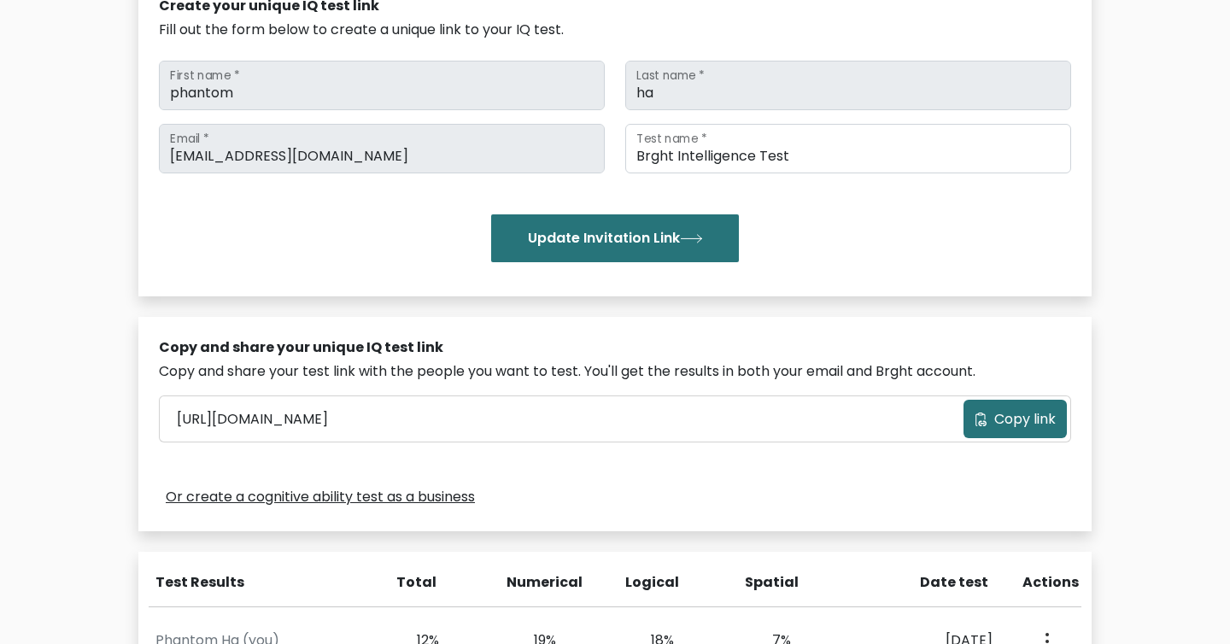
scroll to position [306, 0]
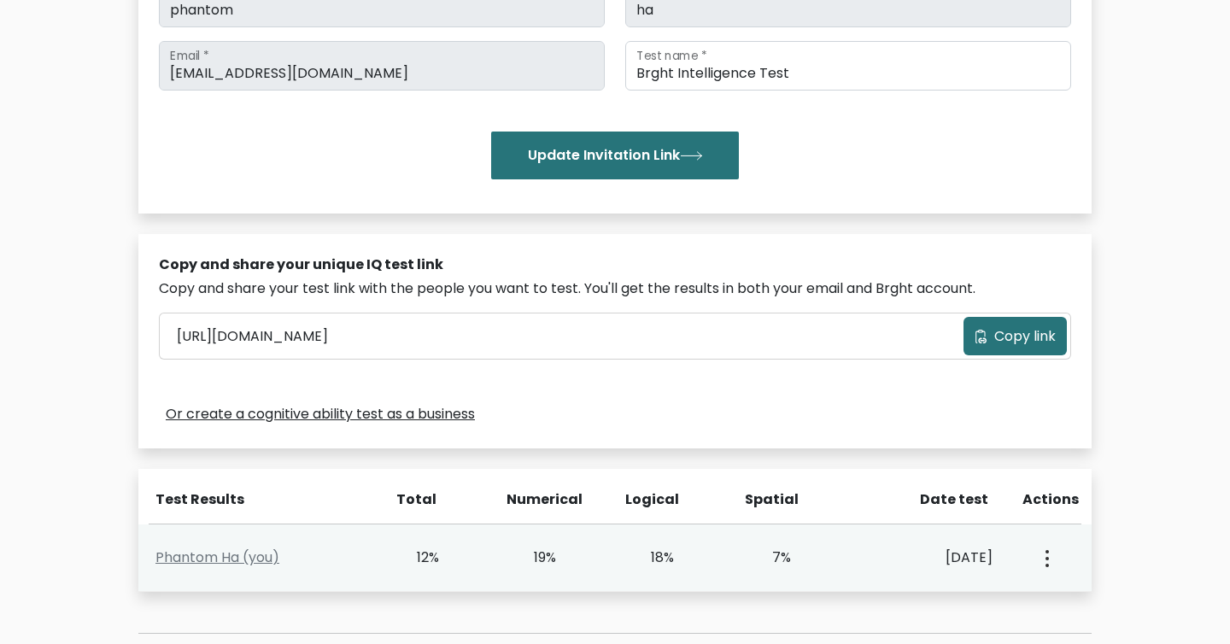
click at [1049, 568] on button "button" at bounding box center [1046, 557] width 14 height 53
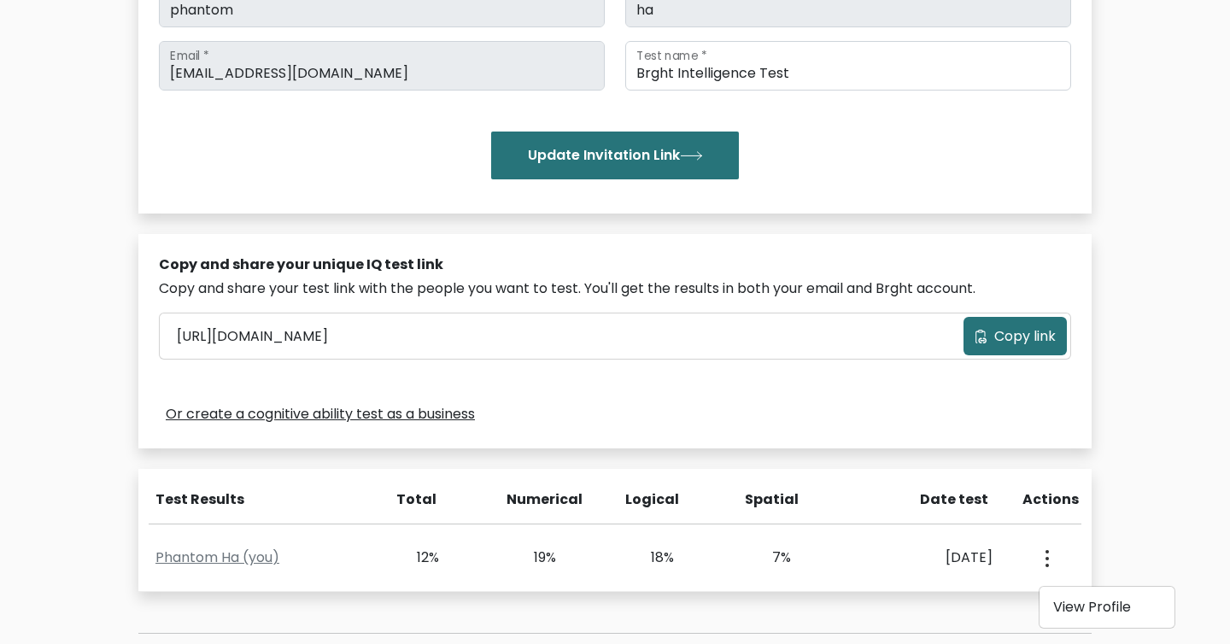
click at [976, 606] on div "Test the IQ of other people 40 questions 30 minutes English Create your unique …" at bounding box center [615, 242] width 974 height 866
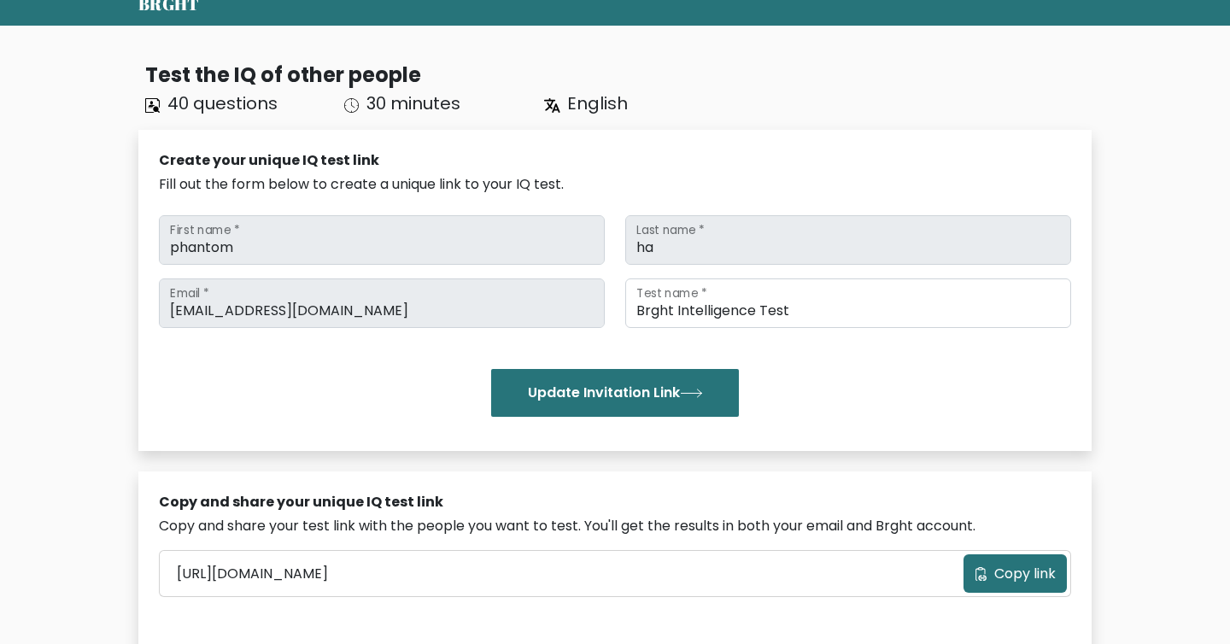
scroll to position [0, 0]
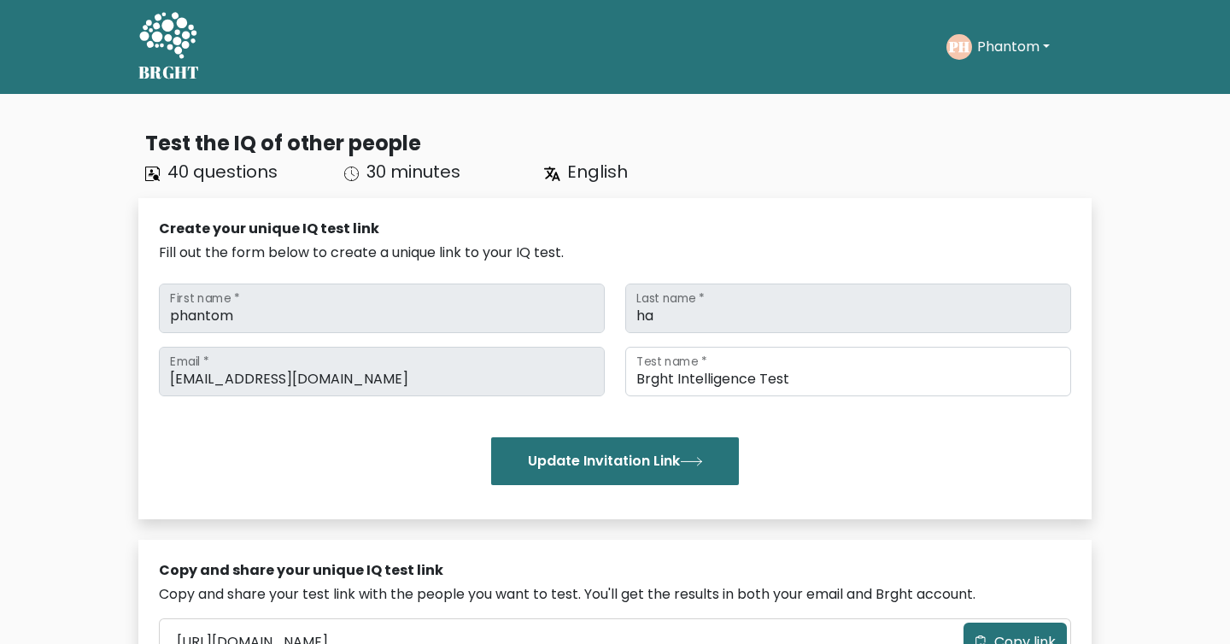
click at [1000, 37] on button "Phantom" at bounding box center [1013, 47] width 83 height 22
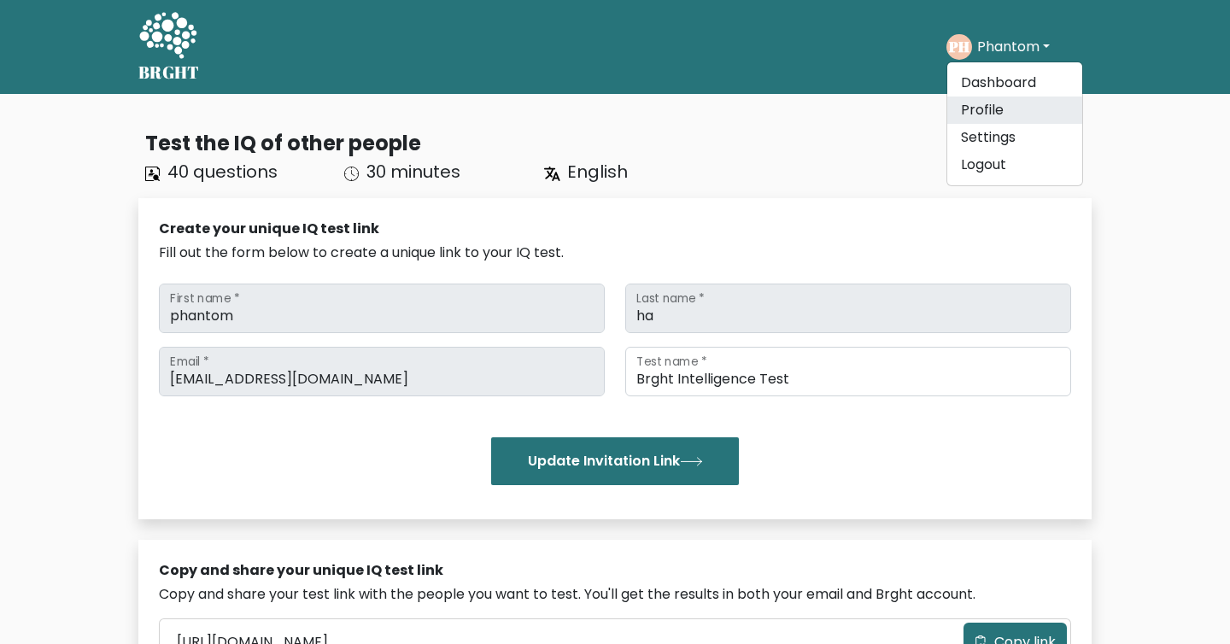
click at [976, 108] on link "Profile" at bounding box center [1014, 110] width 135 height 27
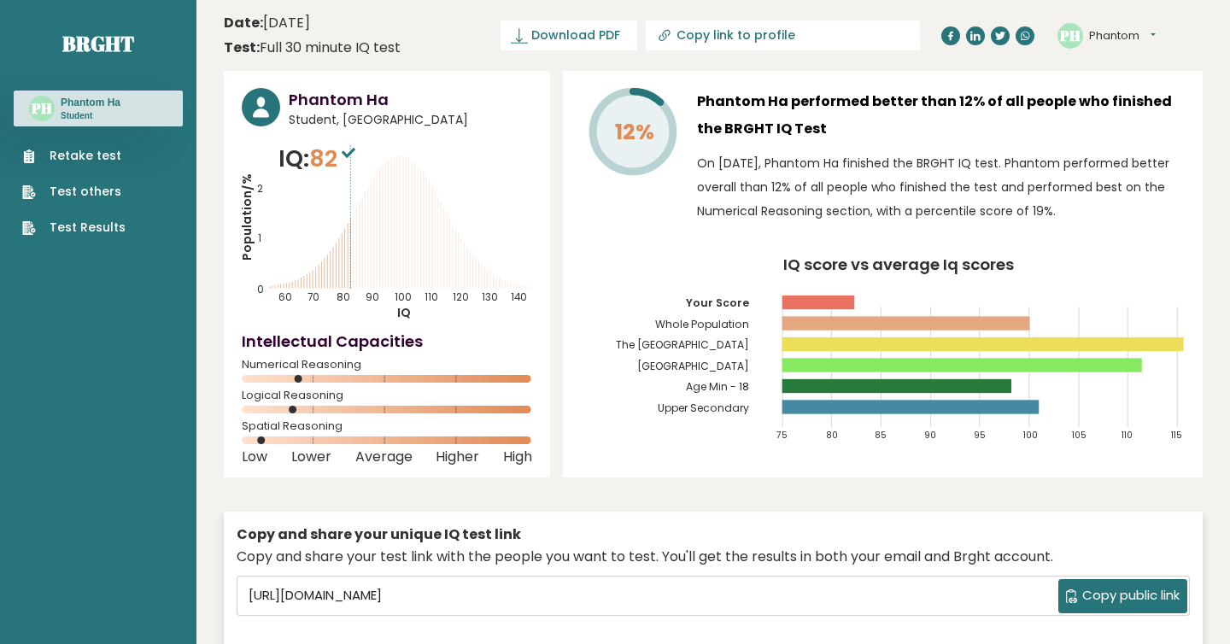
click at [834, 97] on h3 "Phantom Ha performed better than 12% of all people who finished the BRGHT IQ Te…" at bounding box center [941, 115] width 488 height 55
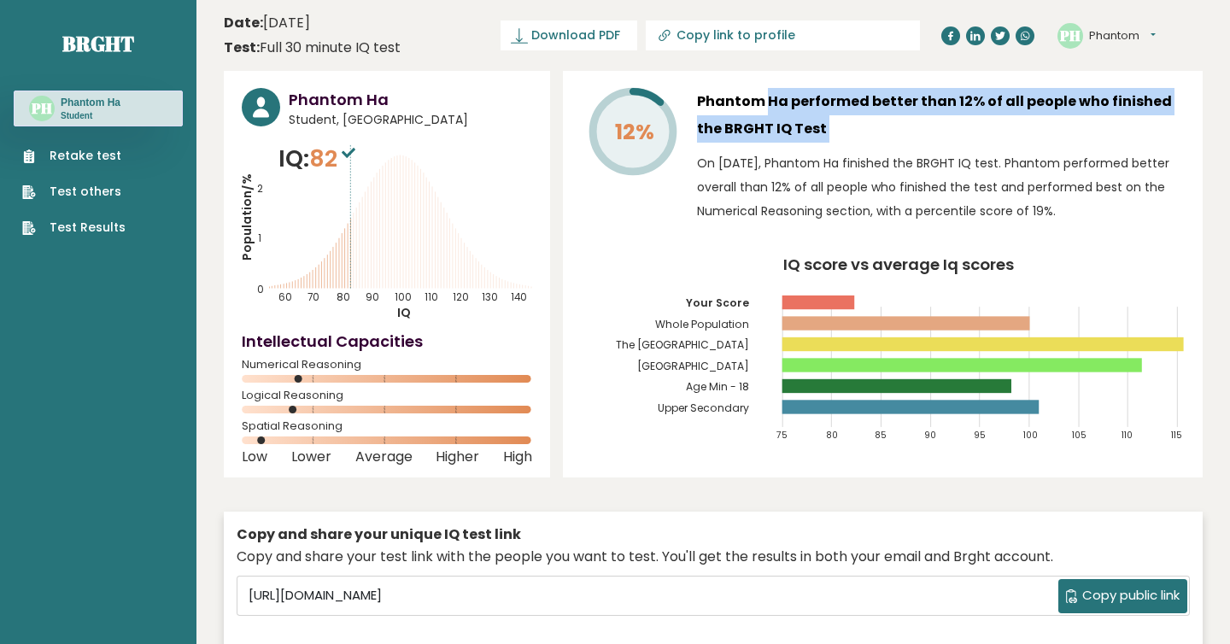
click at [834, 97] on h3 "Phantom Ha performed better than 12% of all people who finished the BRGHT IQ Te…" at bounding box center [941, 115] width 488 height 55
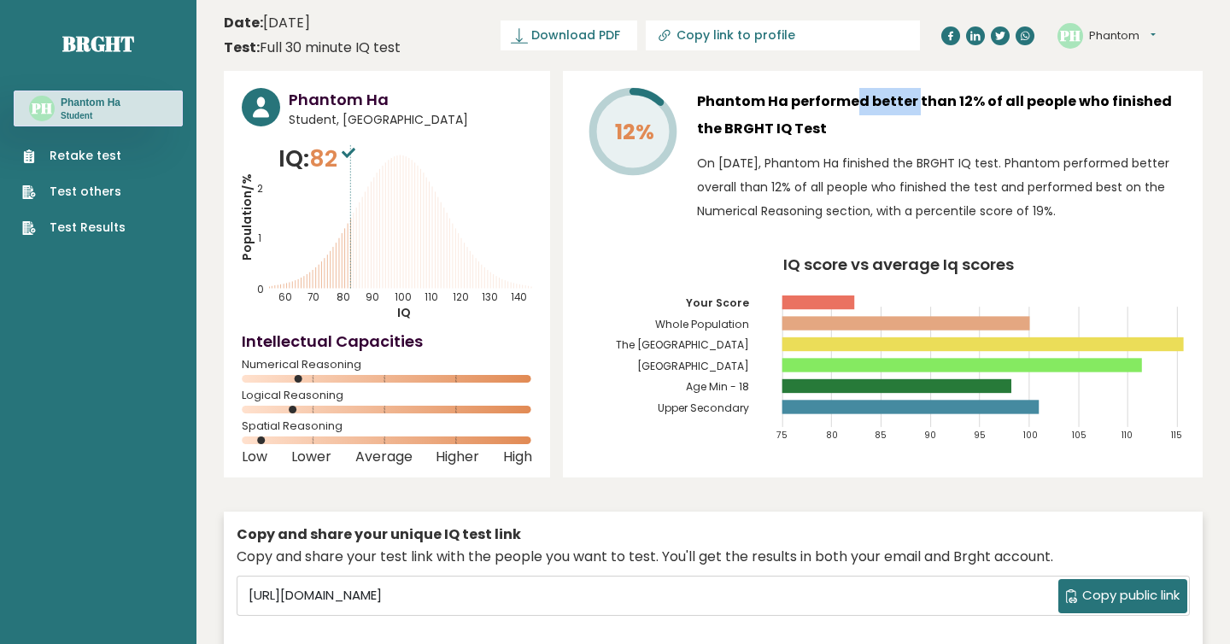
click at [834, 97] on h3 "Phantom Ha performed better than 12% of all people who finished the BRGHT IQ Te…" at bounding box center [941, 115] width 488 height 55
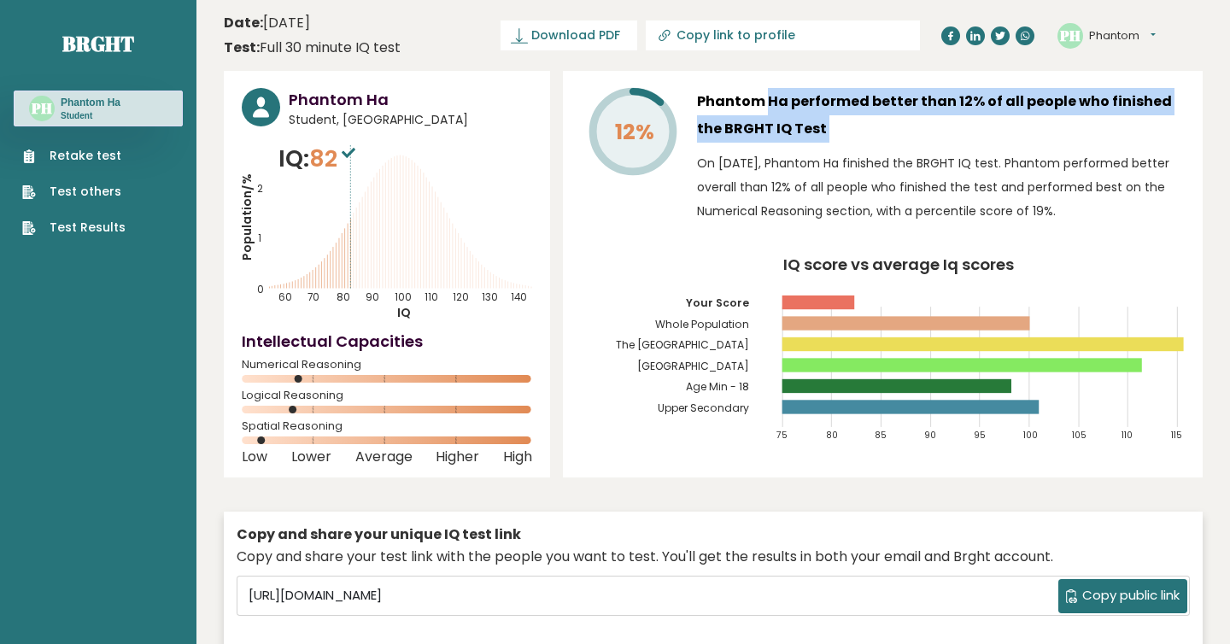
click at [834, 97] on h3 "Phantom Ha performed better than 12% of all people who finished the BRGHT IQ Te…" at bounding box center [941, 115] width 488 height 55
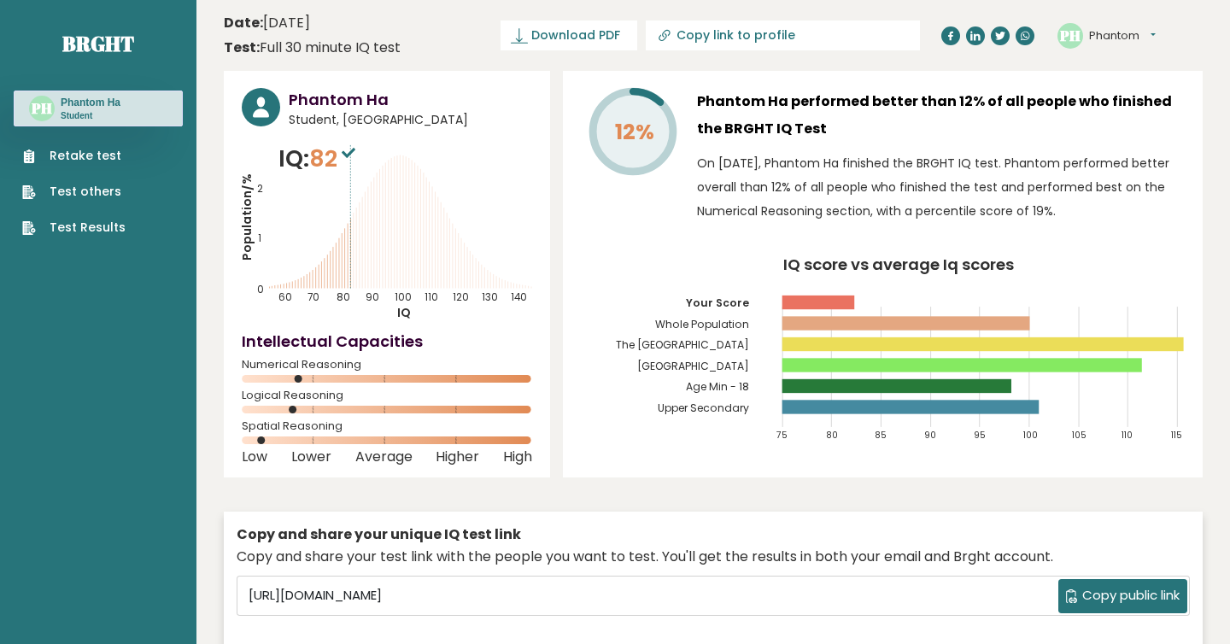
click at [834, 97] on h3 "Phantom Ha performed better than 12% of all people who finished the BRGHT IQ Te…" at bounding box center [941, 115] width 488 height 55
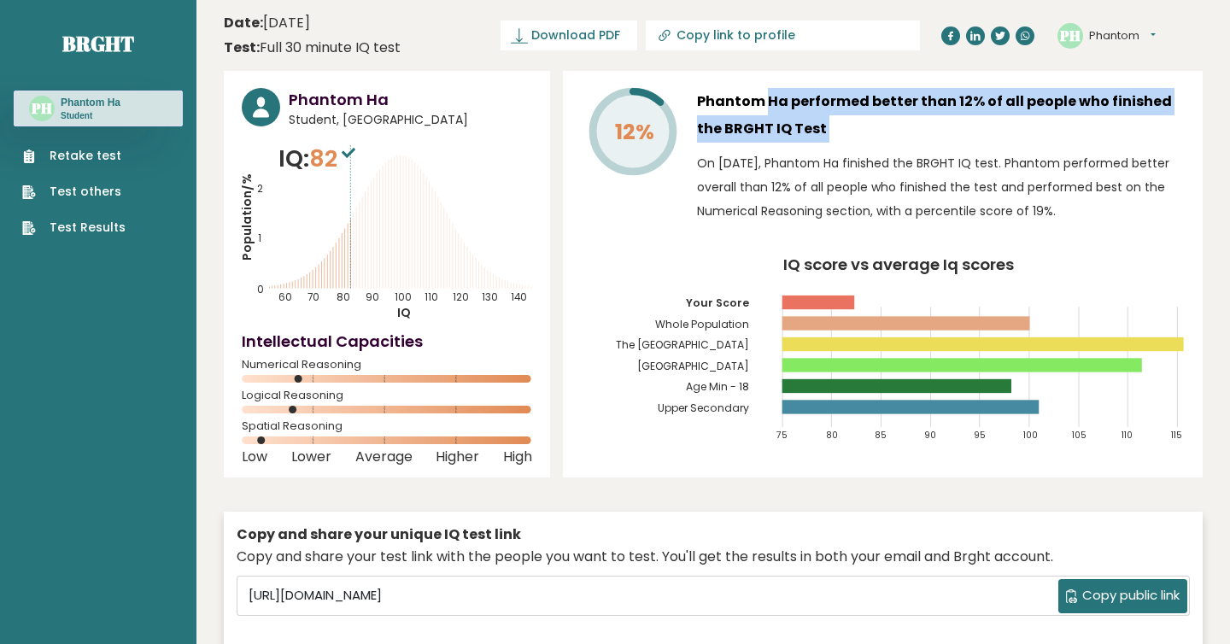
click at [834, 97] on h3 "Phantom Ha performed better than 12% of all people who finished the BRGHT IQ Te…" at bounding box center [941, 115] width 488 height 55
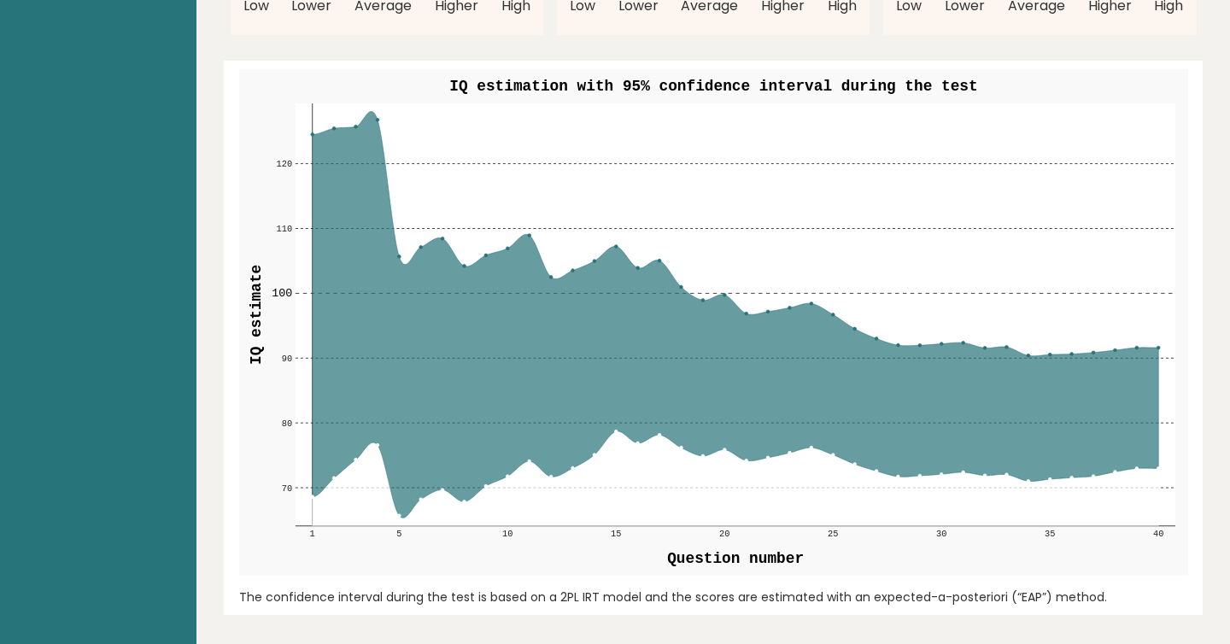
scroll to position [2000, 0]
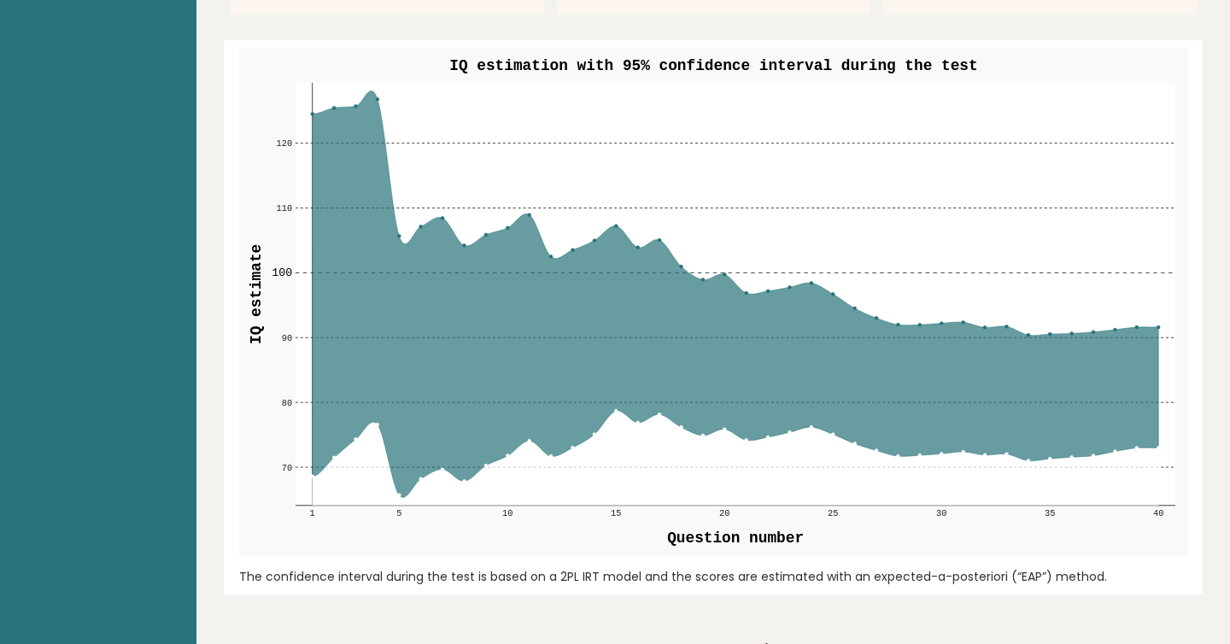
click at [460, 267] on icon at bounding box center [735, 294] width 846 height 407
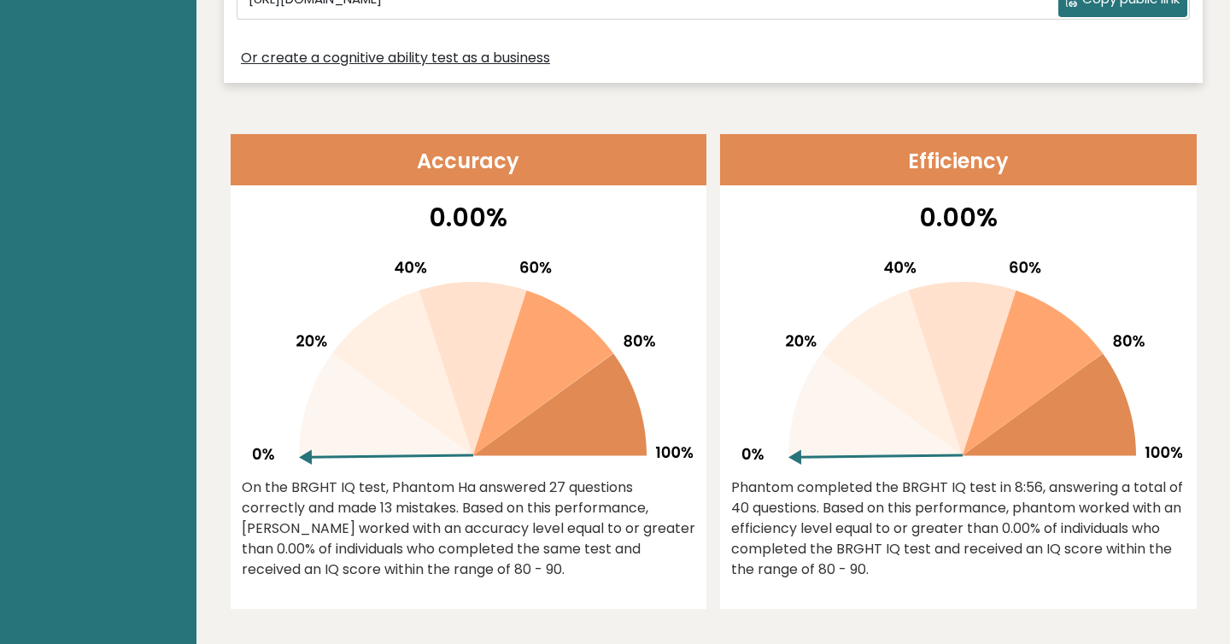
scroll to position [554, 0]
